Goal: Information Seeking & Learning: Learn about a topic

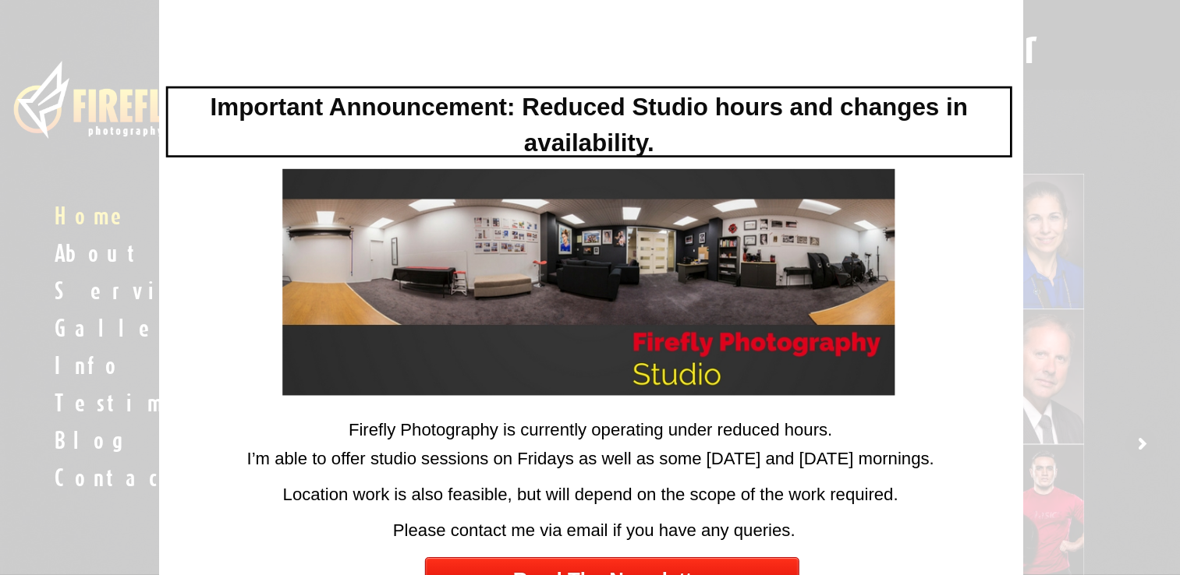
click at [87, 30] on div at bounding box center [590, 287] width 1180 height 575
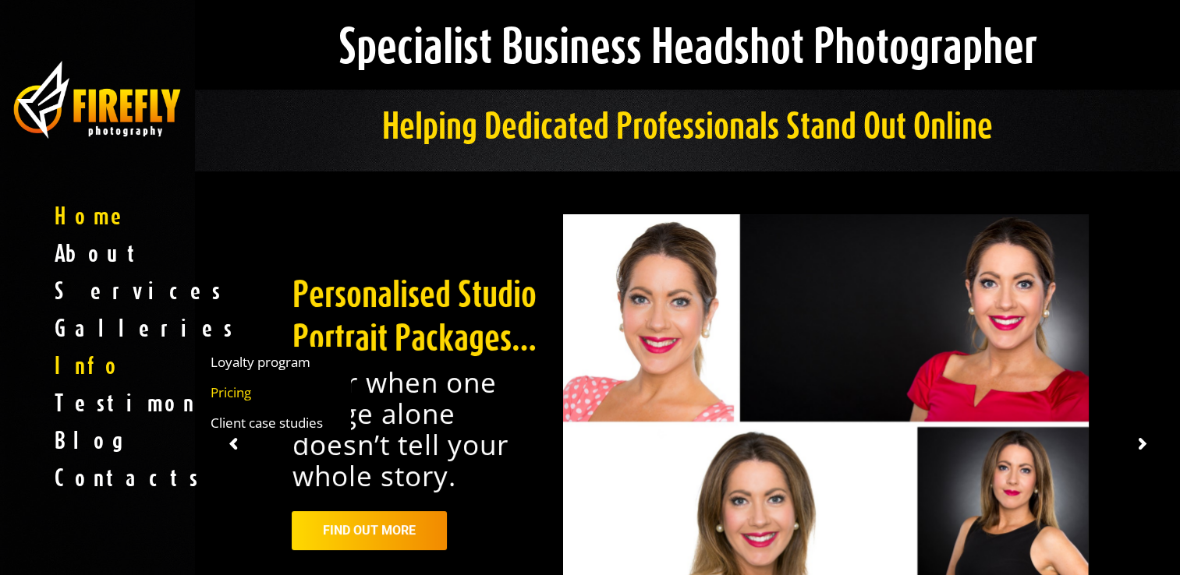
click at [229, 386] on span "Pricing" at bounding box center [231, 392] width 41 height 16
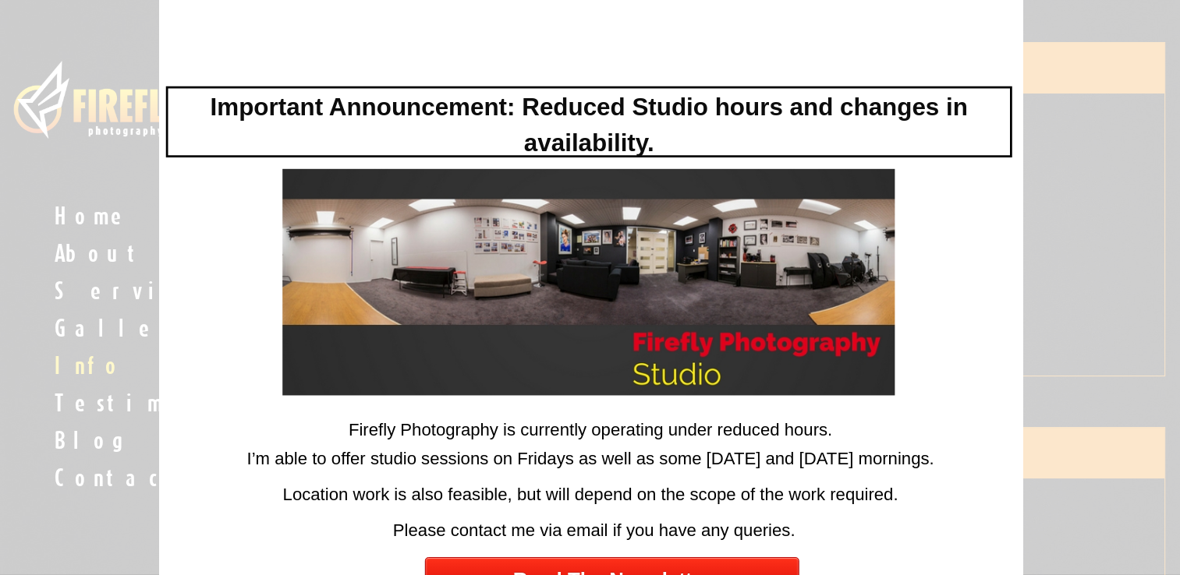
scroll to position [187, 0]
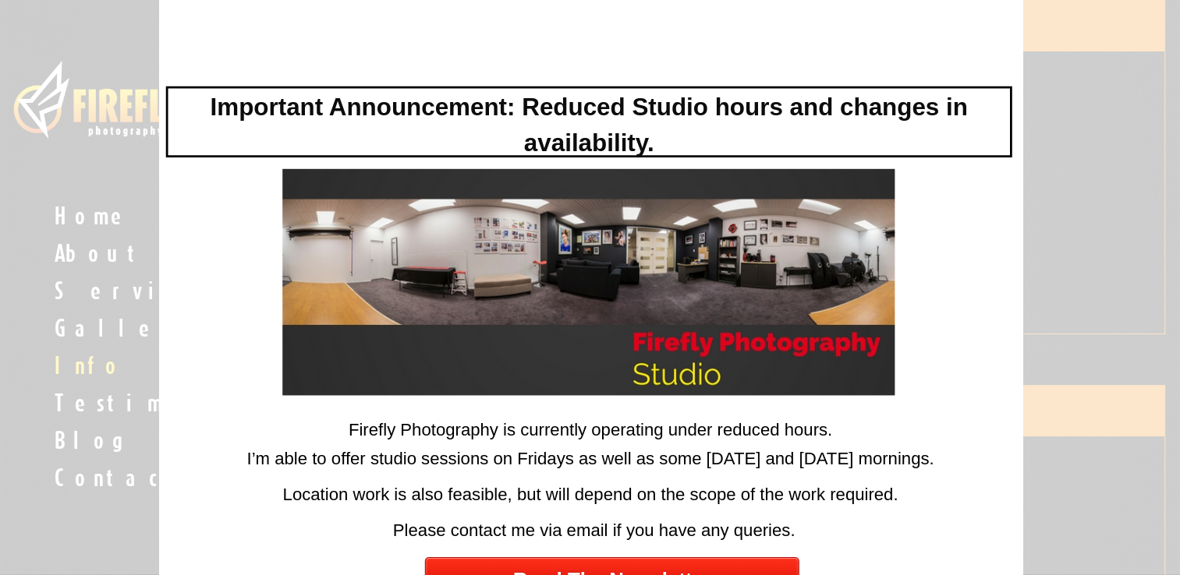
click at [1098, 353] on div at bounding box center [590, 287] width 1180 height 575
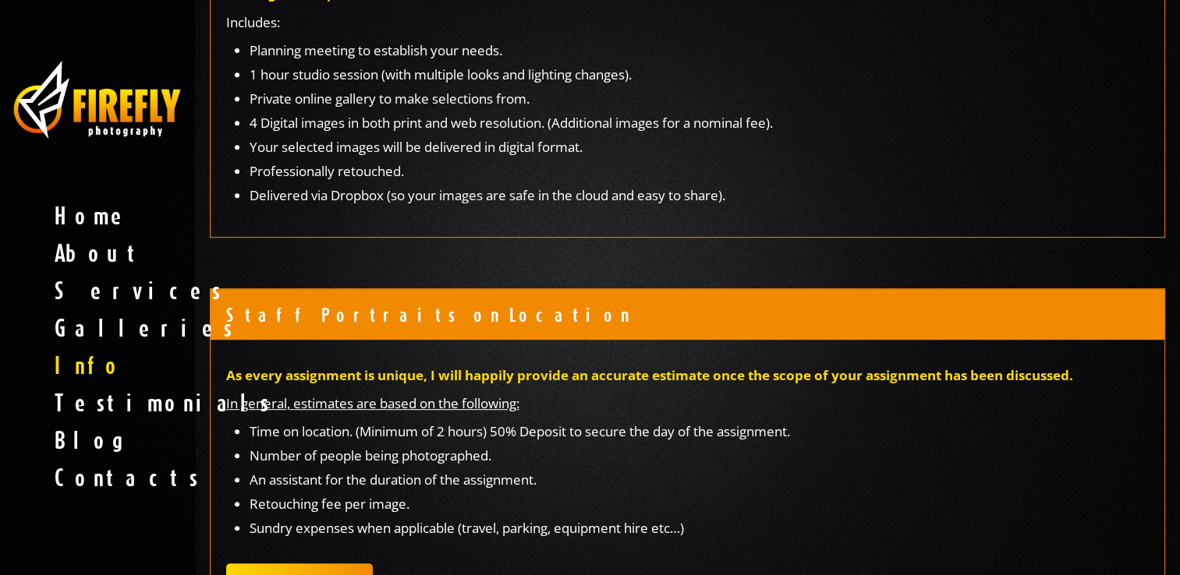
scroll to position [3, 0]
